Goal: Task Accomplishment & Management: Complete application form

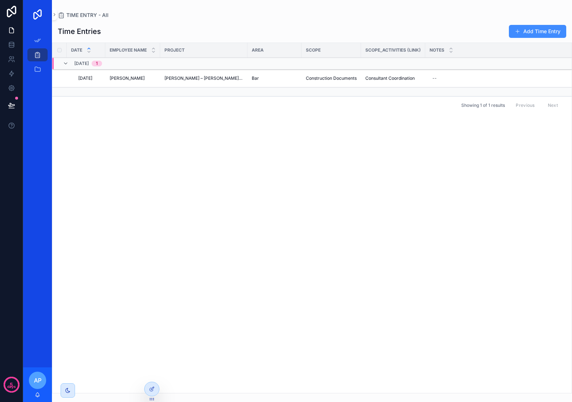
click at [521, 33] on button "Add Time Entry" at bounding box center [537, 31] width 57 height 13
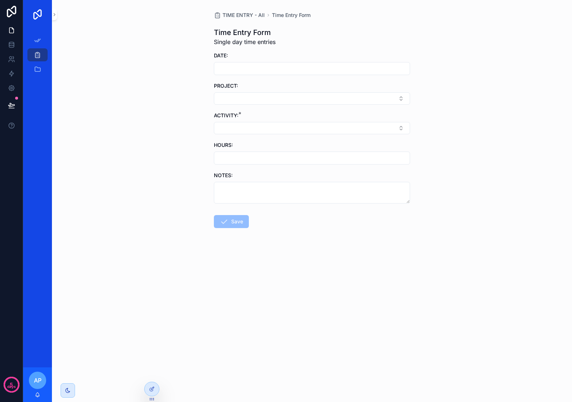
click at [290, 65] on input "scrollable content" at bounding box center [311, 68] width 195 height 10
click at [302, 82] on button "[DATE]" at bounding box center [312, 86] width 28 height 13
type input "**********"
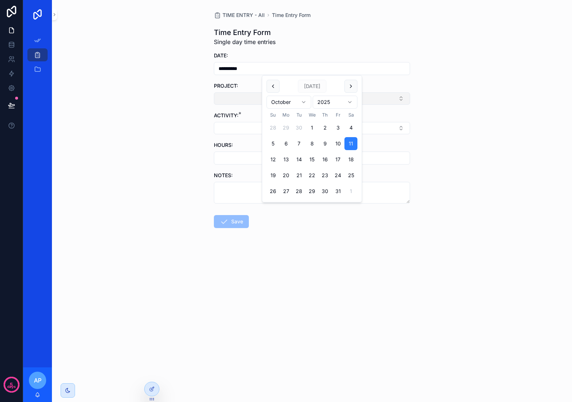
click at [253, 101] on button "Select Button" at bounding box center [312, 98] width 196 height 12
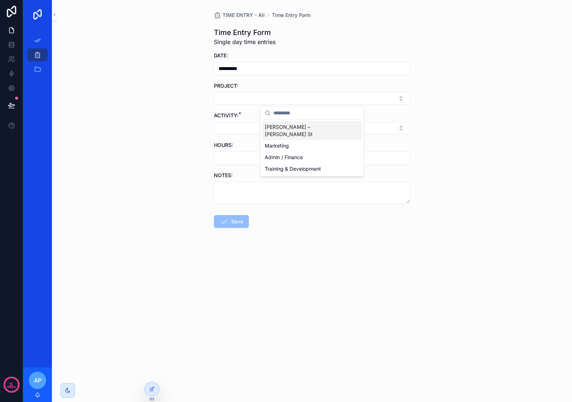
click at [281, 128] on span "[PERSON_NAME] – [PERSON_NAME] St" at bounding box center [308, 130] width 86 height 14
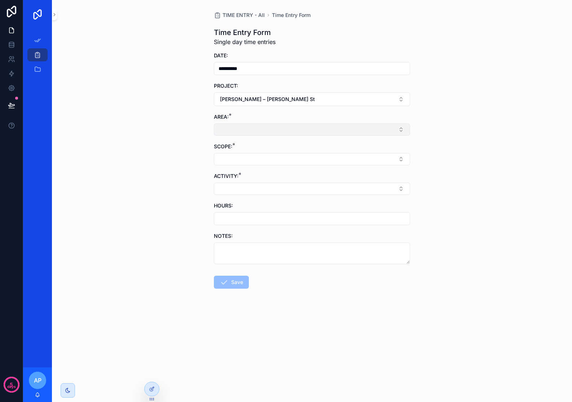
click at [262, 132] on button "Select Button" at bounding box center [312, 129] width 196 height 12
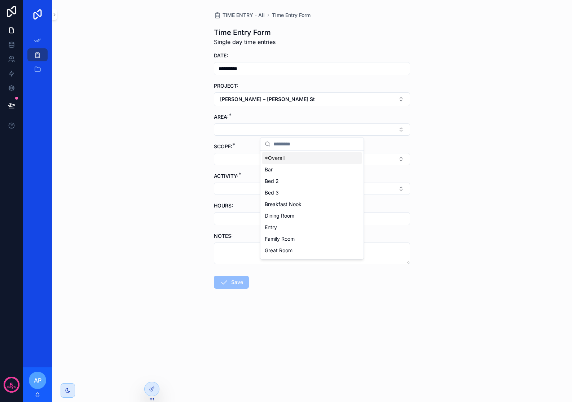
click at [278, 158] on span "*Overall" at bounding box center [275, 157] width 20 height 7
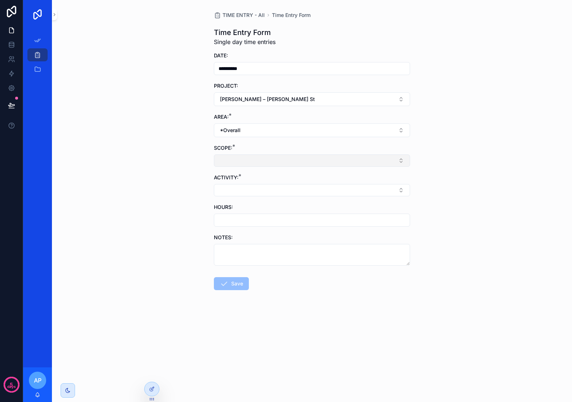
click at [253, 159] on button "Select Button" at bounding box center [312, 160] width 196 height 12
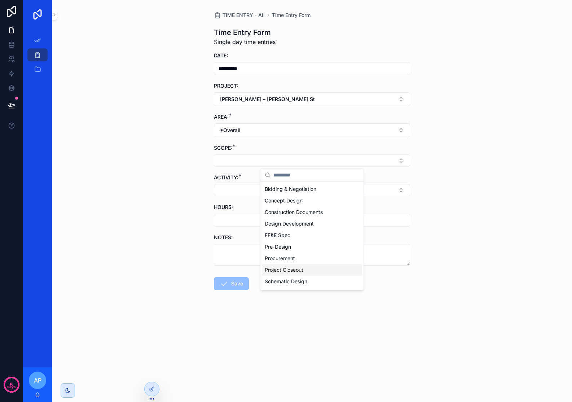
scroll to position [22, 0]
click at [318, 200] on div "Design Development" at bounding box center [312, 202] width 100 height 12
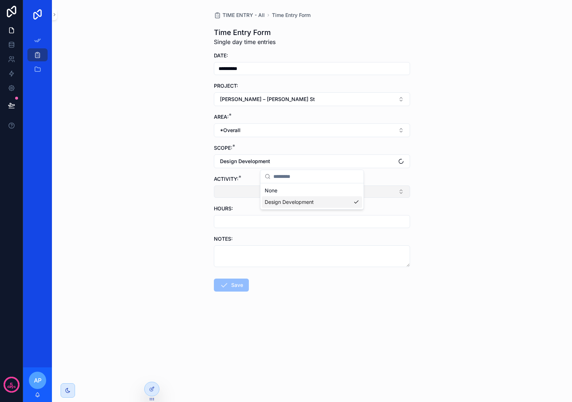
scroll to position [0, 0]
click at [297, 193] on button "Select Button" at bounding box center [312, 191] width 196 height 12
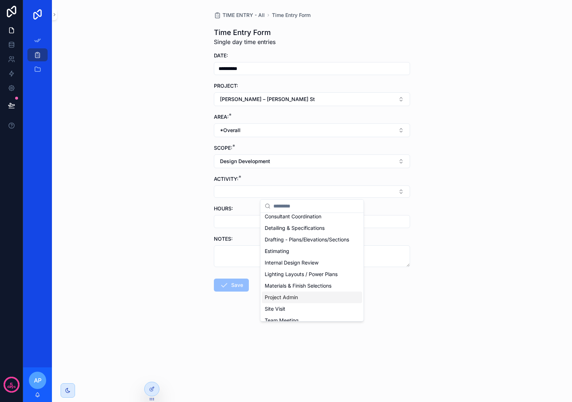
scroll to position [63, 0]
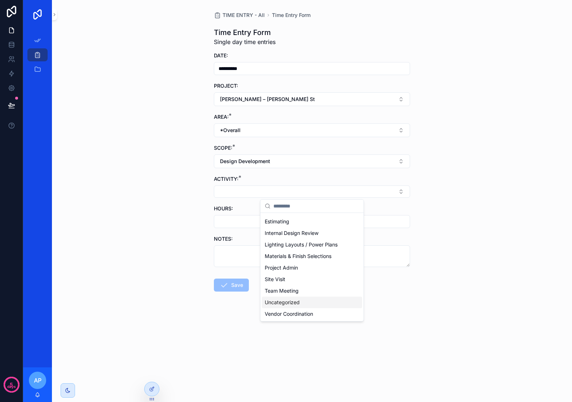
click at [296, 303] on span "Uncategorized" at bounding box center [282, 301] width 35 height 7
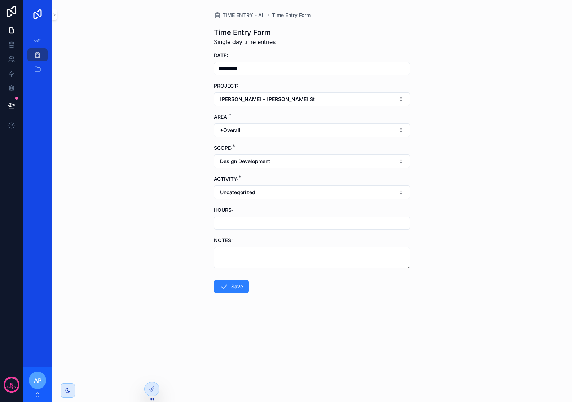
click at [254, 224] on input "scrollable content" at bounding box center [311, 223] width 195 height 10
type input "****"
click at [250, 251] on textarea "scrollable content" at bounding box center [312, 258] width 196 height 22
type textarea "**********"
click at [243, 289] on button "Save" at bounding box center [231, 286] width 35 height 13
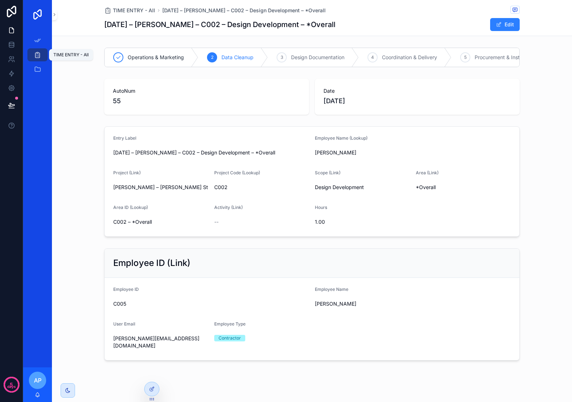
click at [36, 55] on icon "scrollable content" at bounding box center [37, 54] width 7 height 7
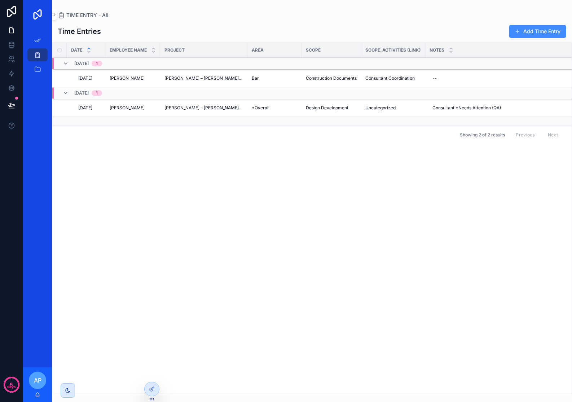
click at [527, 33] on button "Add Time Entry" at bounding box center [537, 31] width 57 height 13
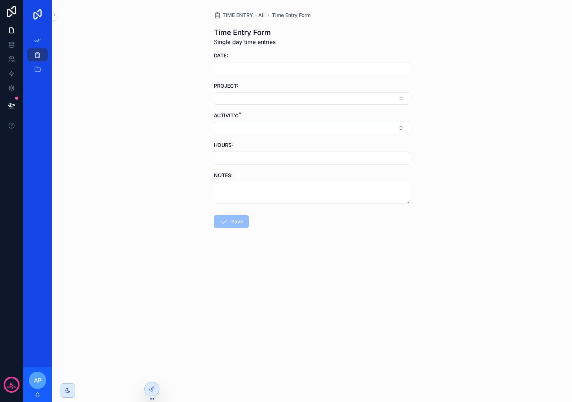
click at [300, 70] on input "scrollable content" at bounding box center [311, 68] width 195 height 10
click at [317, 85] on button "[DATE]" at bounding box center [312, 86] width 28 height 13
type input "**********"
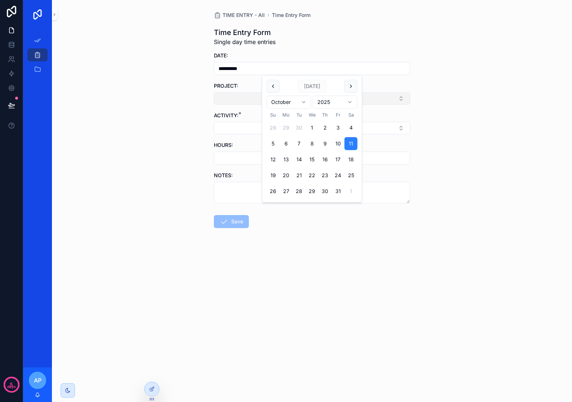
click at [375, 100] on button "Select Button" at bounding box center [312, 98] width 196 height 12
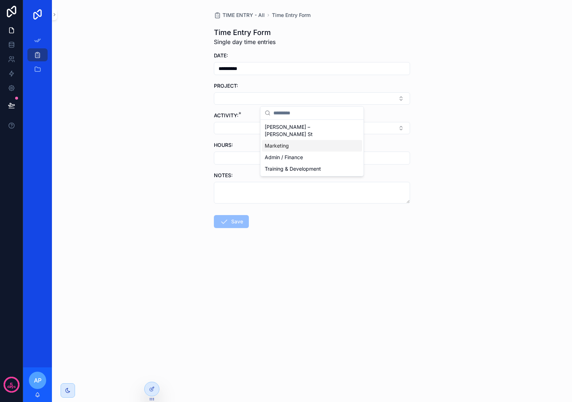
click at [275, 142] on span "Marketing" at bounding box center [277, 145] width 24 height 7
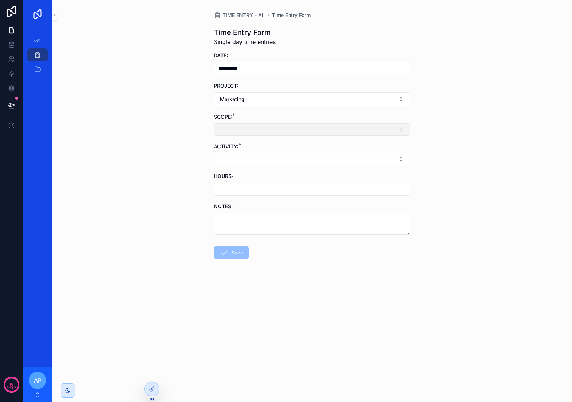
click at [260, 134] on button "Select Button" at bounding box center [312, 129] width 196 height 12
click at [280, 158] on span "Marketing" at bounding box center [277, 157] width 24 height 7
click at [262, 165] on button "Select Button" at bounding box center [312, 160] width 196 height 12
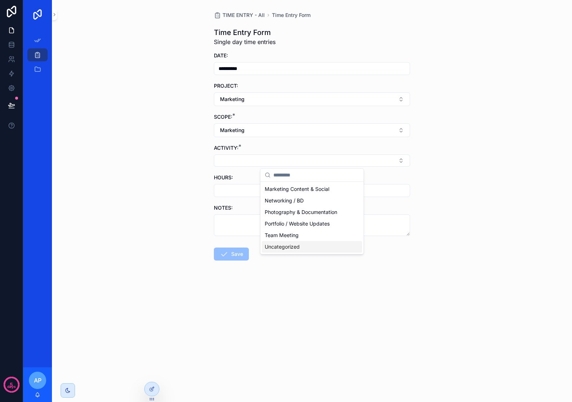
click at [288, 245] on span "Uncategorized" at bounding box center [282, 246] width 35 height 7
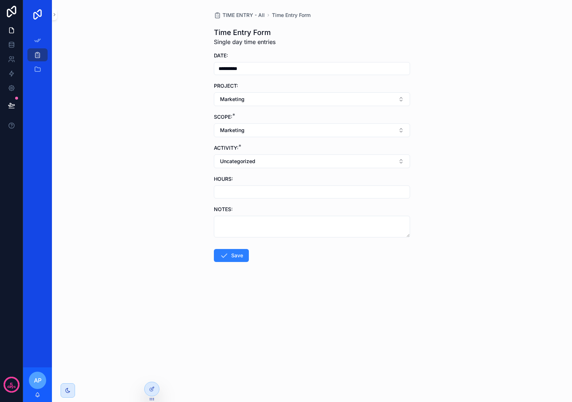
click at [247, 194] on input "scrollable content" at bounding box center [311, 192] width 195 height 10
type input "****"
click at [268, 221] on textarea "scrollable content" at bounding box center [312, 227] width 196 height 22
type textarea "*******"
click at [244, 254] on button "Save" at bounding box center [231, 255] width 35 height 13
